Goal: Information Seeking & Learning: Find specific fact

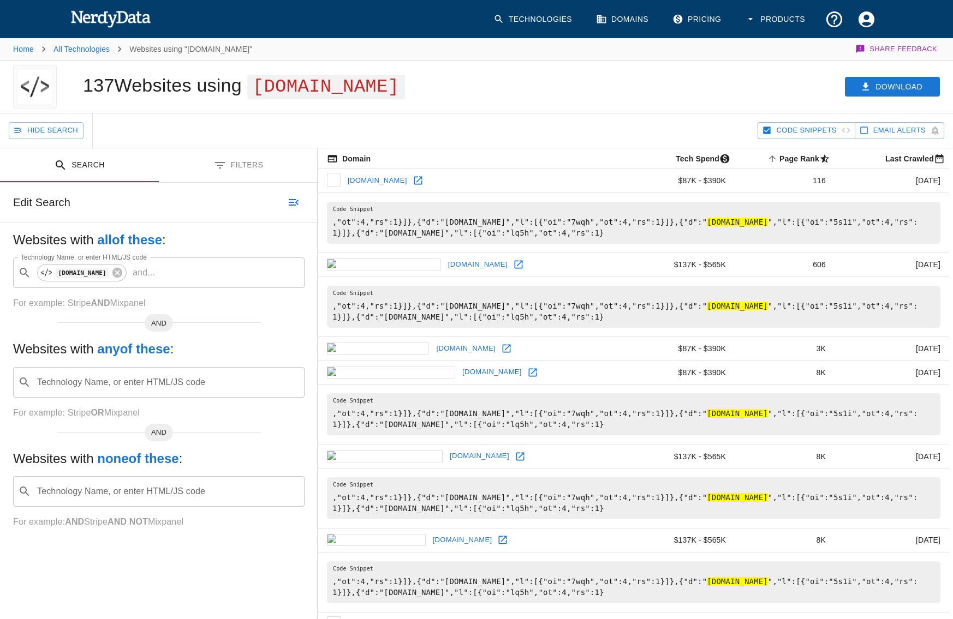
click at [768, 218] on hl "[DOMAIN_NAME]" at bounding box center [737, 222] width 61 height 9
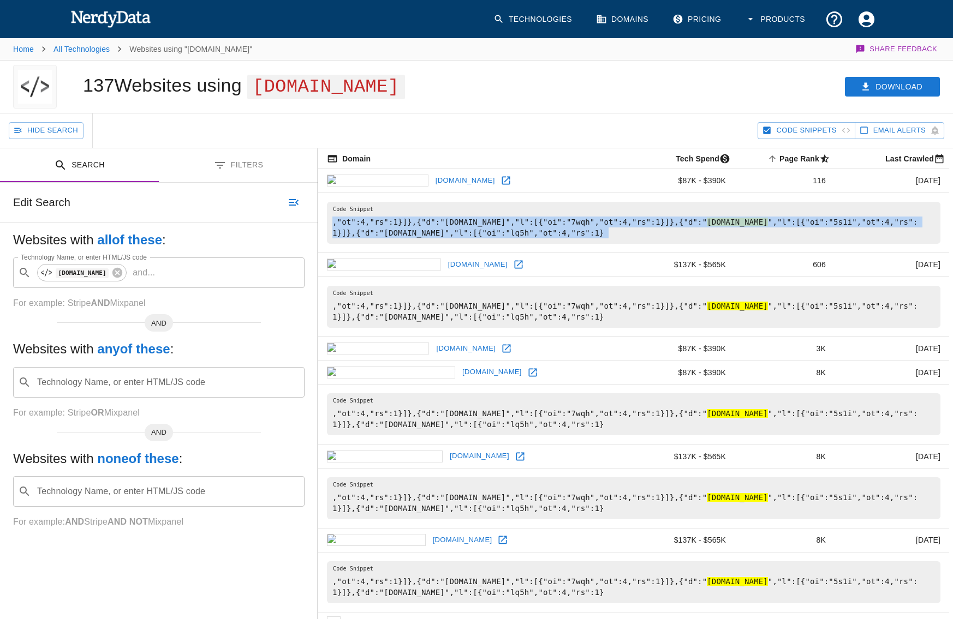
click at [768, 218] on hl "[DOMAIN_NAME]" at bounding box center [737, 222] width 61 height 9
click at [704, 235] on pre ","ot":4,"rs":1}]},{"d":"[DOMAIN_NAME]","l":[{"oi":"7wqh","ot":4,"rs":1}]},{"d":…" at bounding box center [633, 223] width 613 height 42
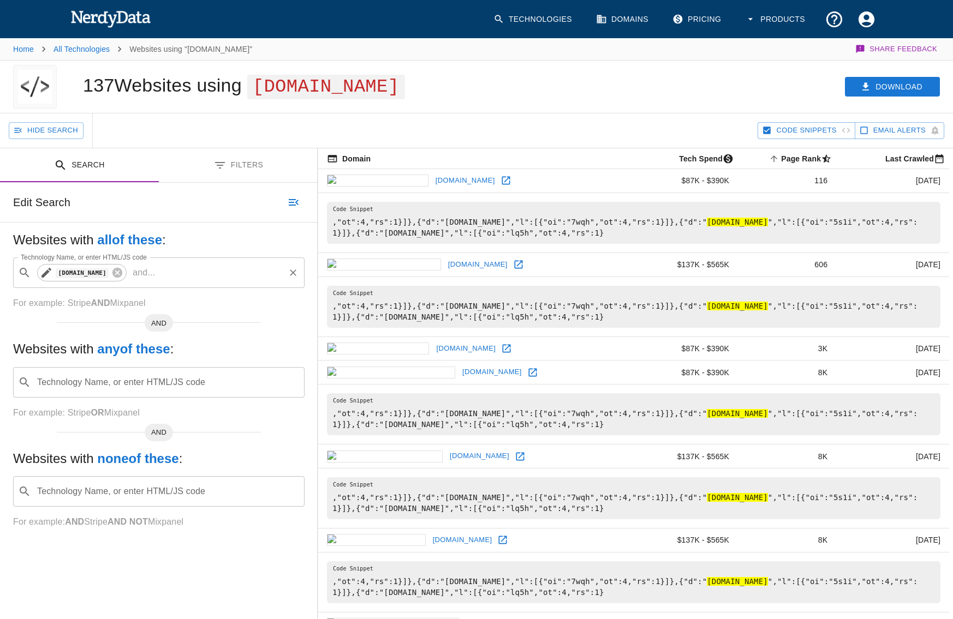
click at [112, 271] on icon at bounding box center [117, 273] width 10 height 10
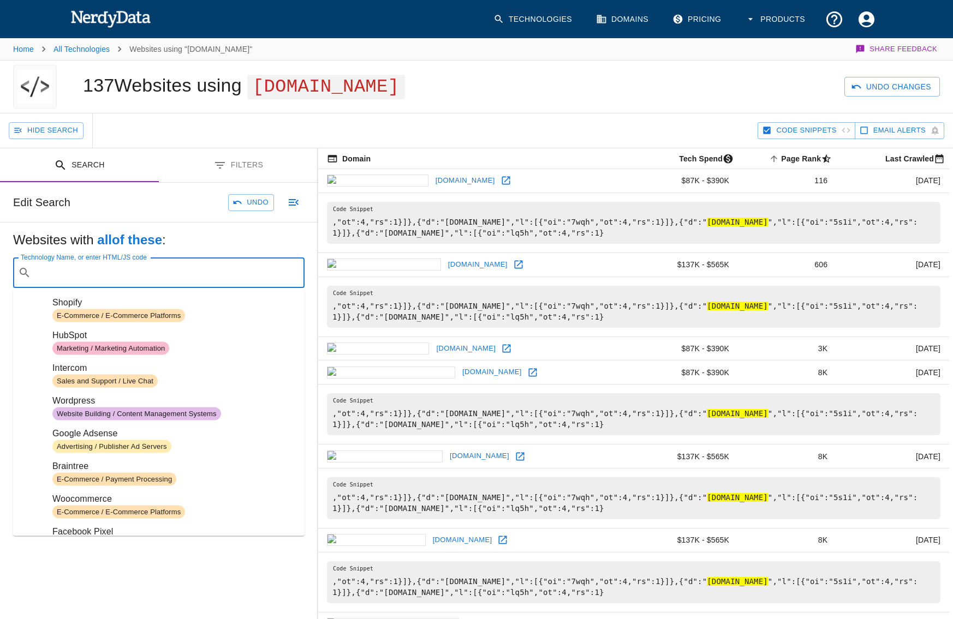
click at [112, 271] on input "Technology Name, or enter HTML/JS code" at bounding box center [167, 273] width 264 height 21
paste input "[URL][DOMAIN_NAME]"
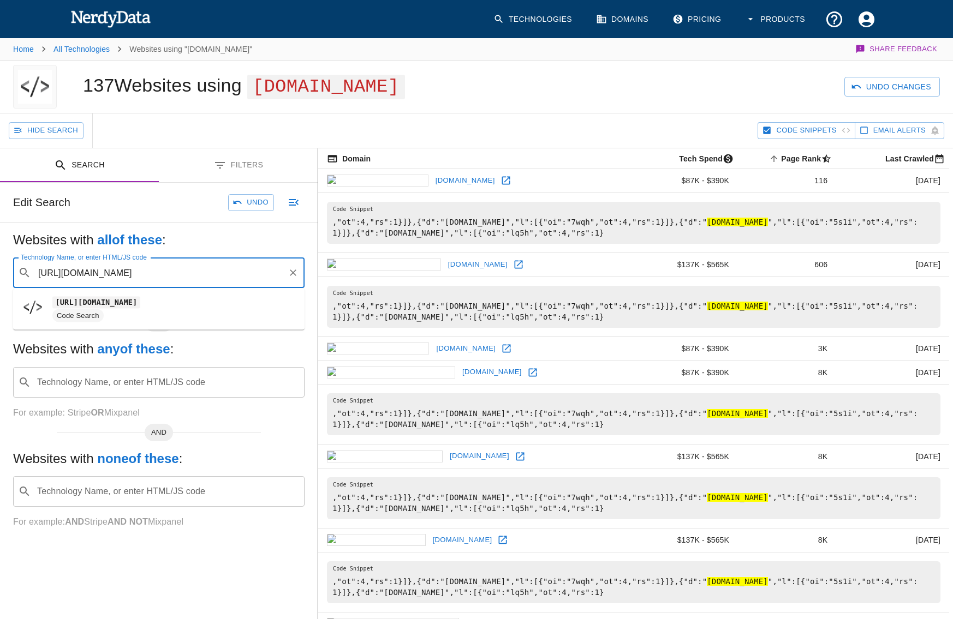
click at [64, 273] on input "[URL][DOMAIN_NAME]" at bounding box center [159, 273] width 248 height 21
click at [68, 319] on span "Code Search" at bounding box center [77, 316] width 51 height 10
type input "[DOMAIN_NAME]"
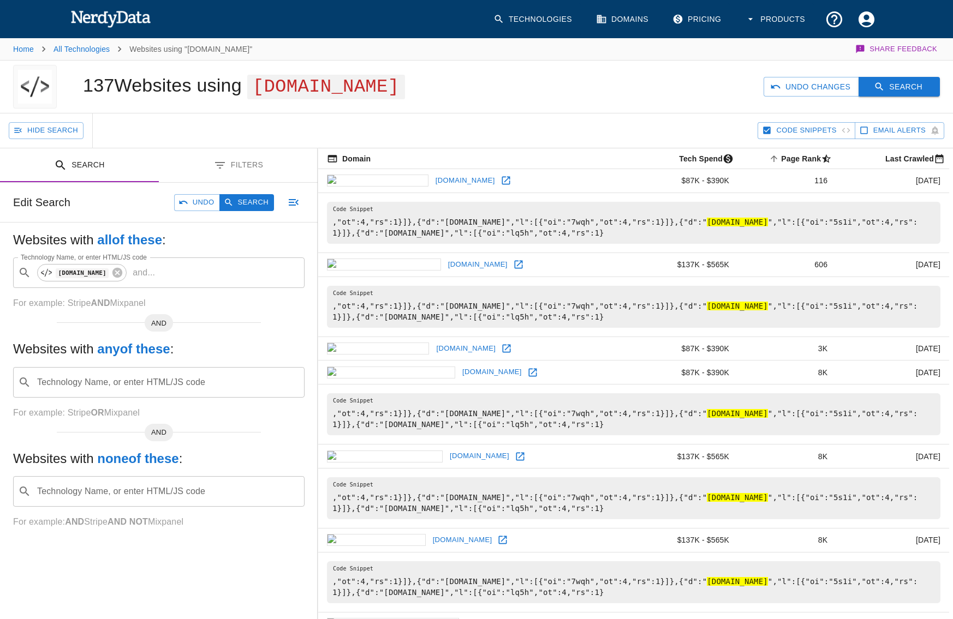
click at [900, 85] on button "Search" at bounding box center [899, 87] width 81 height 20
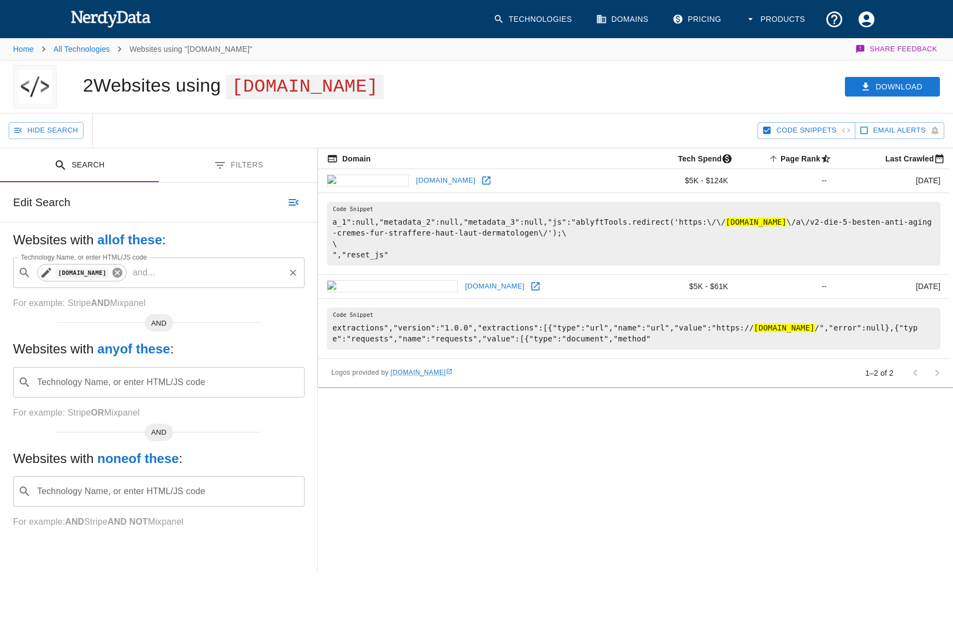
click at [123, 274] on icon at bounding box center [117, 273] width 12 height 12
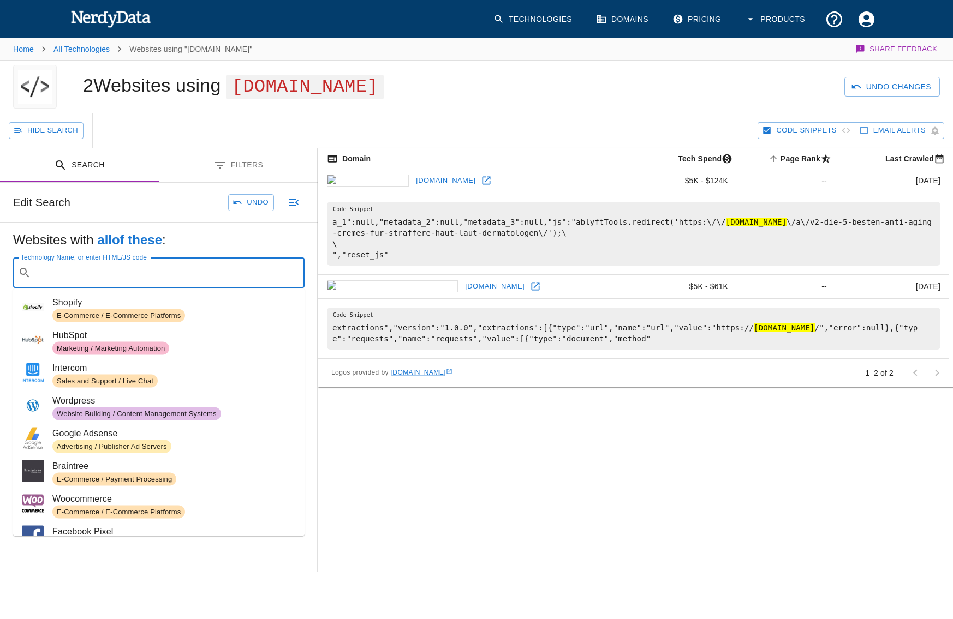
click at [134, 274] on input "Technology Name, or enter HTML/JS code" at bounding box center [167, 273] width 264 height 21
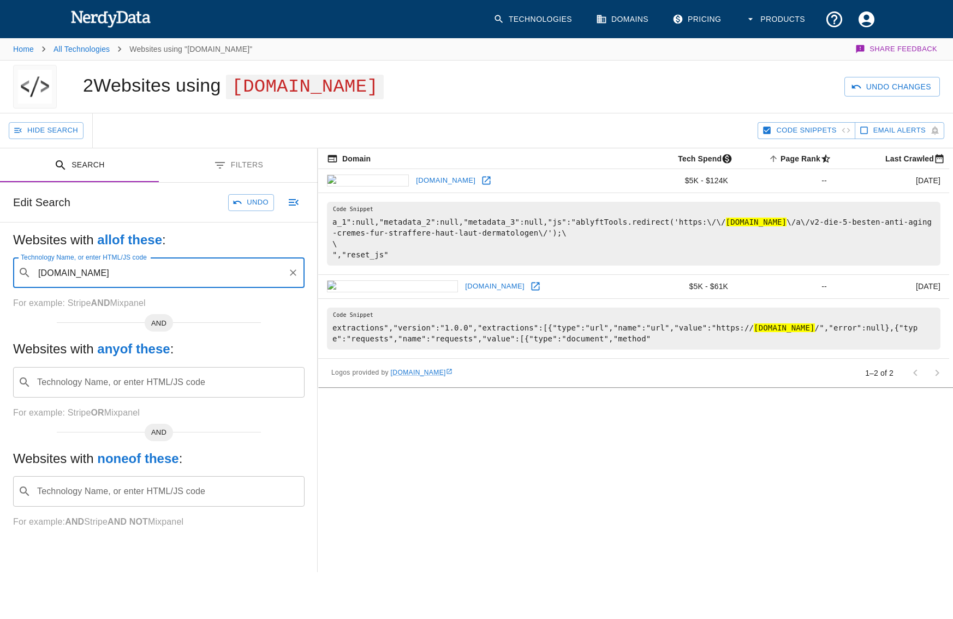
type input "[DOMAIN_NAME]"
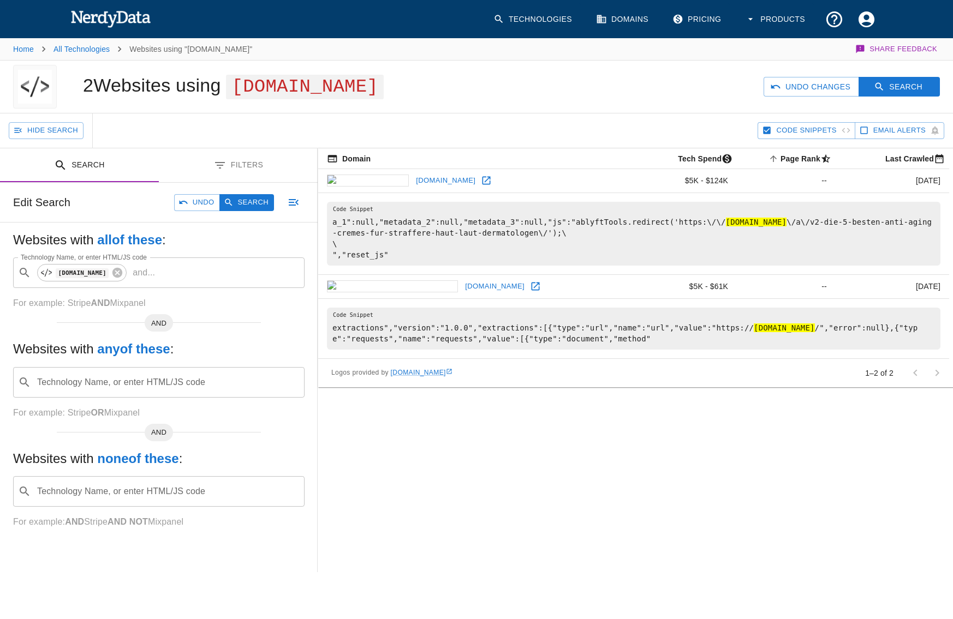
click at [883, 74] on div "Undo Changes Search" at bounding box center [732, 87] width 442 height 52
click at [885, 83] on icon "button" at bounding box center [879, 86] width 11 height 11
